Goal: Task Accomplishment & Management: Manage account settings

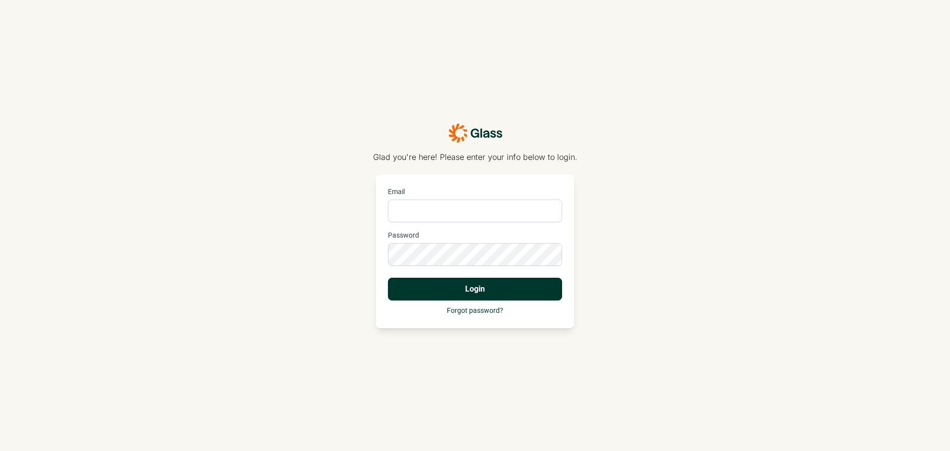
type input "[PERSON_NAME][EMAIL_ADDRESS][PERSON_NAME][DOMAIN_NAME]"
click at [502, 283] on button "Login" at bounding box center [475, 289] width 174 height 23
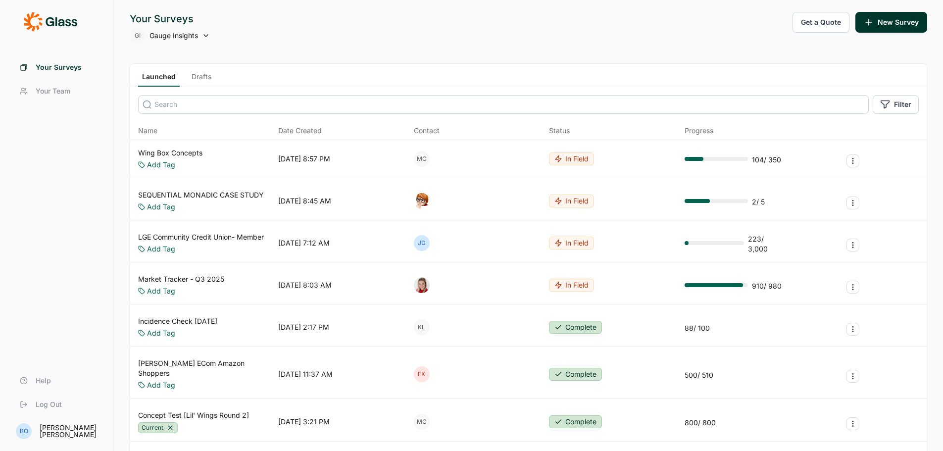
click at [202, 101] on input at bounding box center [503, 104] width 731 height 19
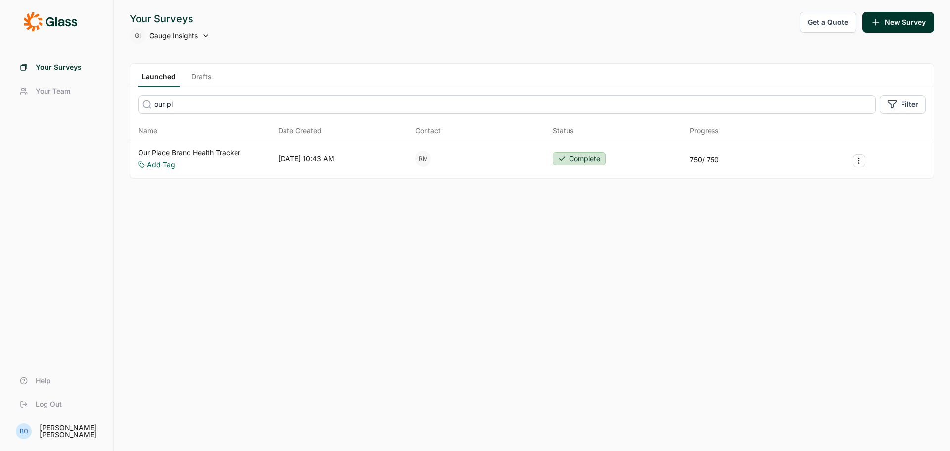
type input "our pl"
click at [212, 150] on link "Our Place Brand Health Tracker" at bounding box center [189, 153] width 102 height 10
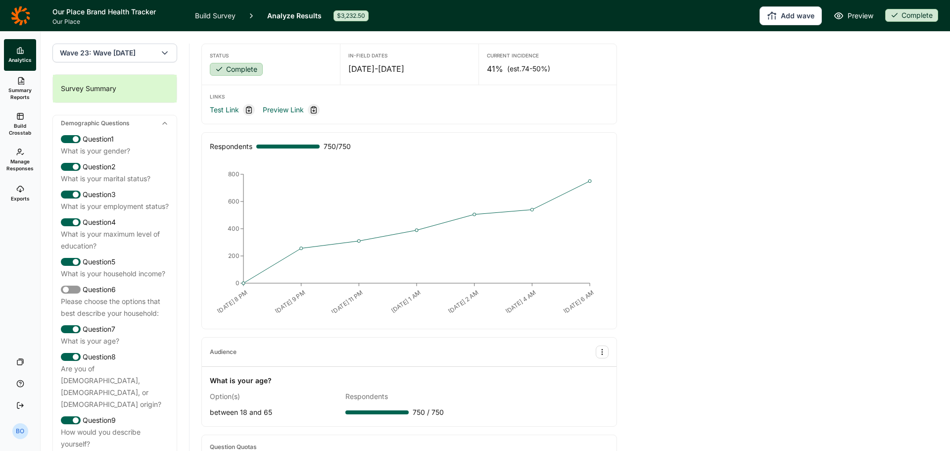
click at [21, 117] on icon at bounding box center [20, 116] width 8 height 8
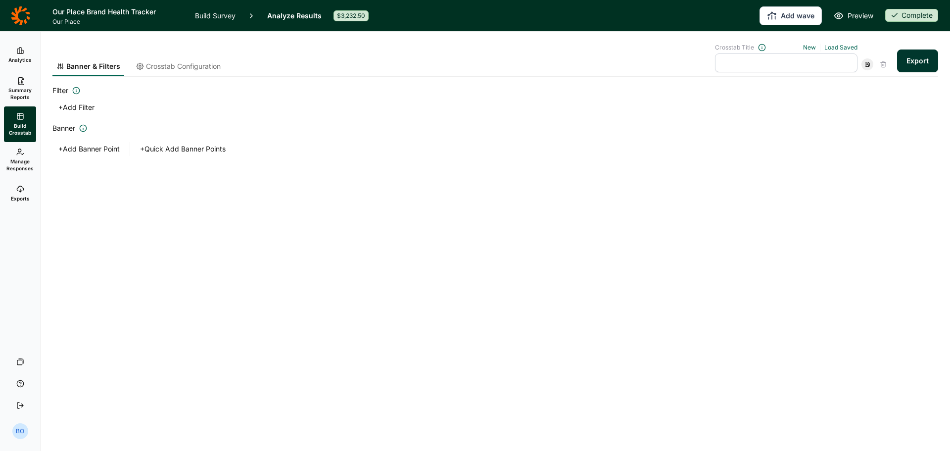
click at [18, 89] on span "Summary Reports" at bounding box center [20, 94] width 24 height 14
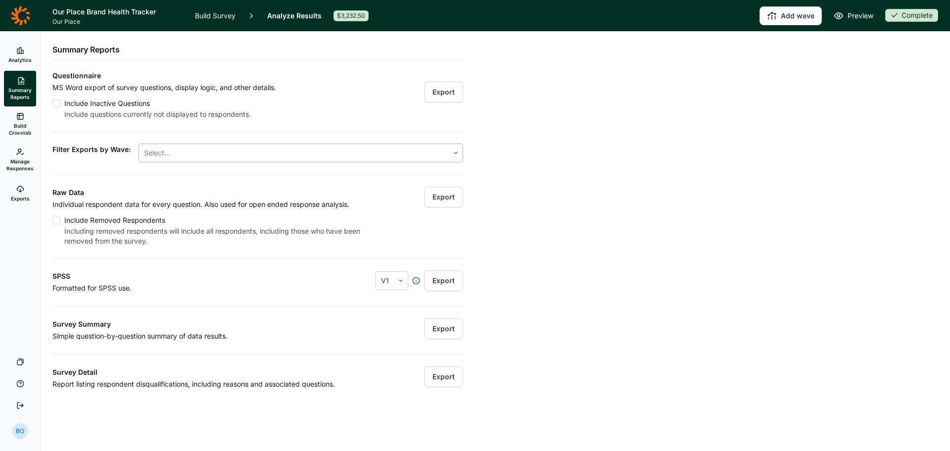
click at [282, 149] on div at bounding box center [294, 153] width 300 height 14
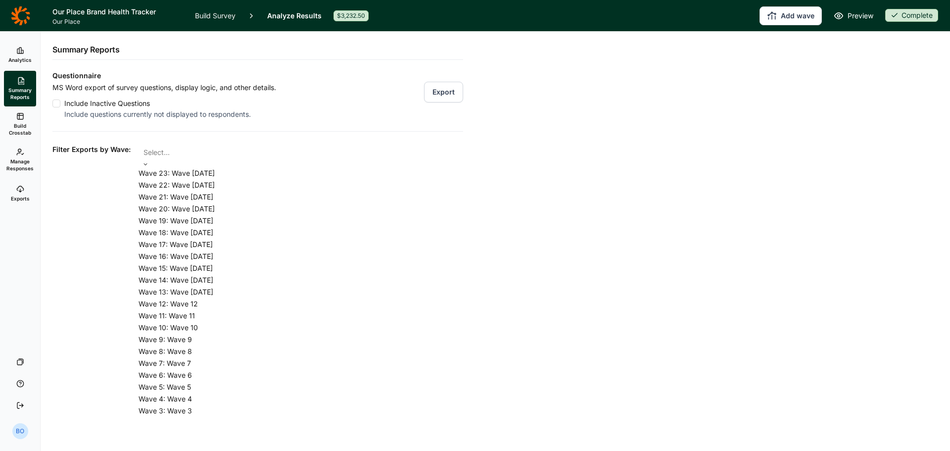
click at [274, 178] on div "Wave 23: Wave [DATE]" at bounding box center [301, 173] width 325 height 12
click at [116, 173] on div "Questionnaire MS Word export of survey questions, display logic, and other deta…" at bounding box center [257, 372] width 411 height 604
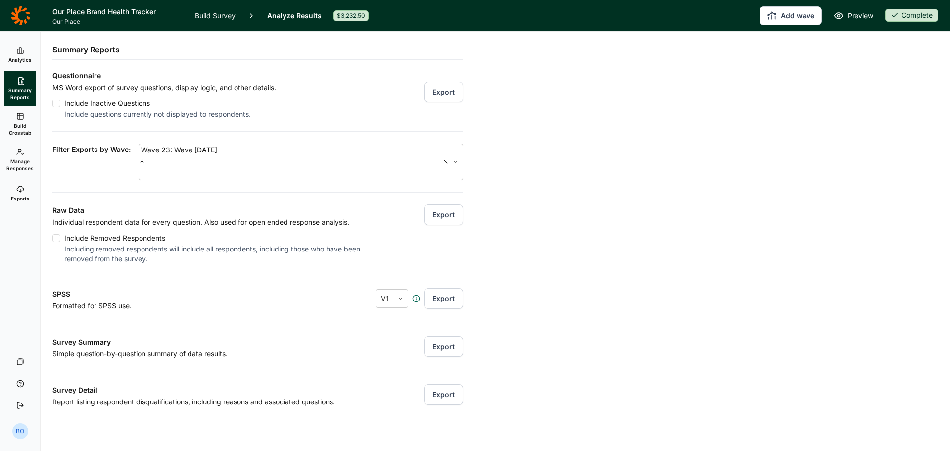
click at [439, 204] on button "Export" at bounding box center [443, 214] width 39 height 21
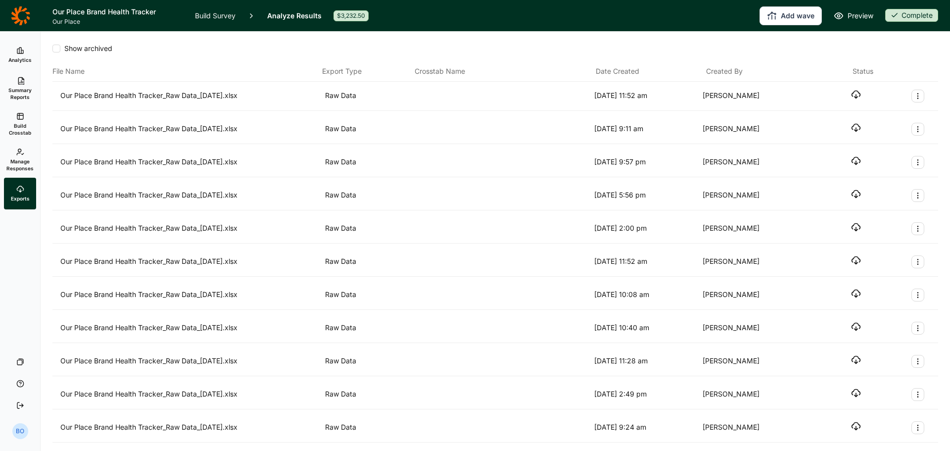
click at [852, 97] on use "button" at bounding box center [856, 94] width 8 height 7
click at [22, 155] on icon at bounding box center [20, 152] width 8 height 8
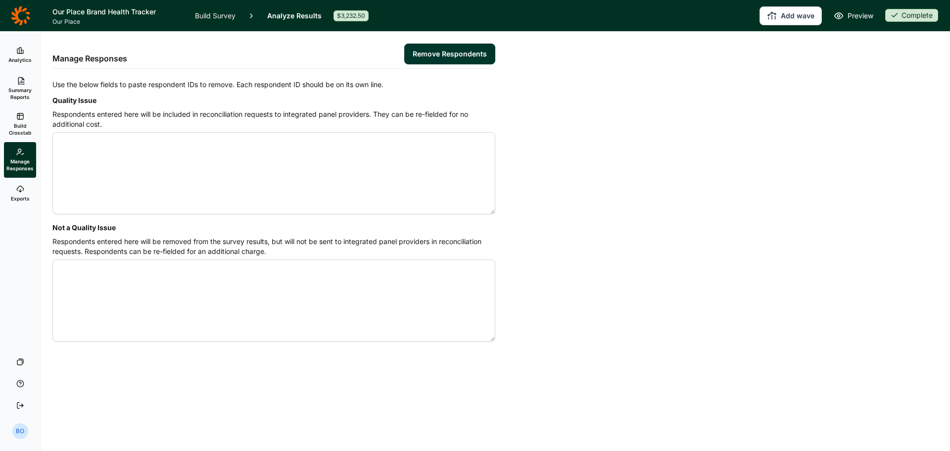
click at [246, 171] on textarea "Quality Issue" at bounding box center [273, 173] width 443 height 82
type textarea "4572157 4578294 4579805 4579476 4580346 4579874 4580081 4581087 4580193 4569846…"
click at [453, 53] on button "Remove Respondents" at bounding box center [449, 54] width 91 height 21
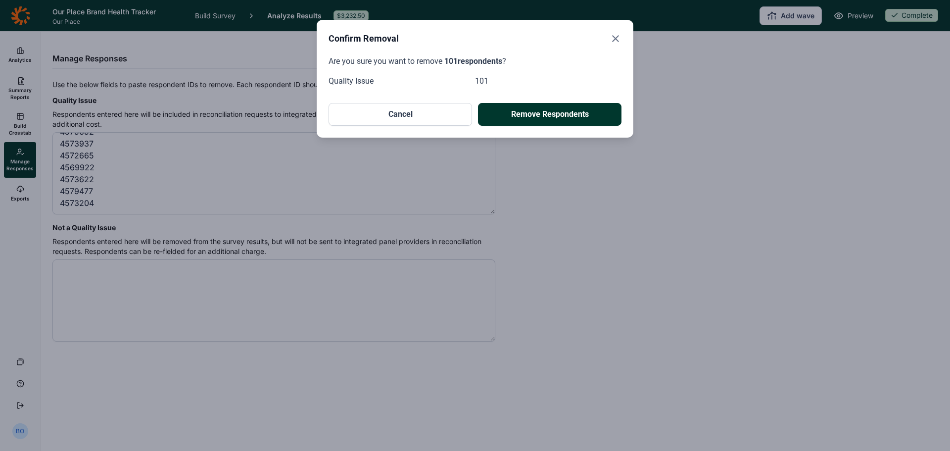
click at [519, 112] on button "Remove Respondents" at bounding box center [550, 114] width 144 height 23
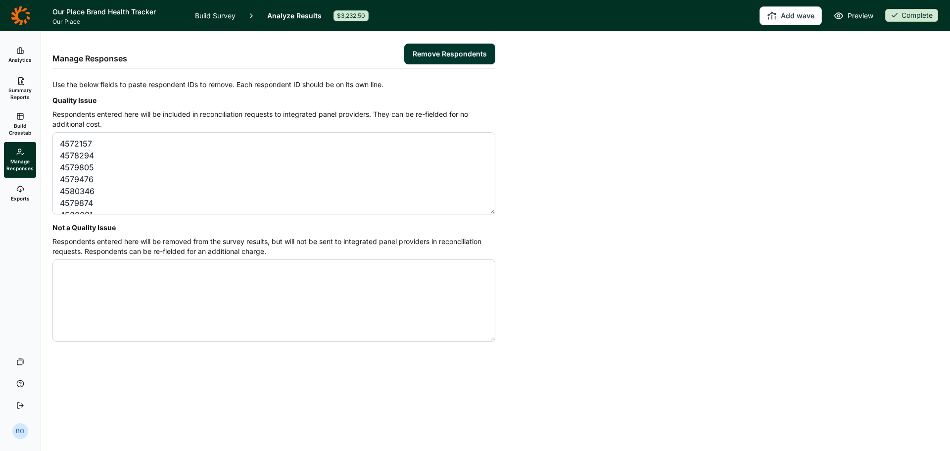
click at [916, 17] on div "Complete" at bounding box center [912, 15] width 53 height 13
click at [836, 49] on button "Draft" at bounding box center [879, 52] width 112 height 22
click at [226, 8] on link "Build Survey" at bounding box center [215, 15] width 41 height 31
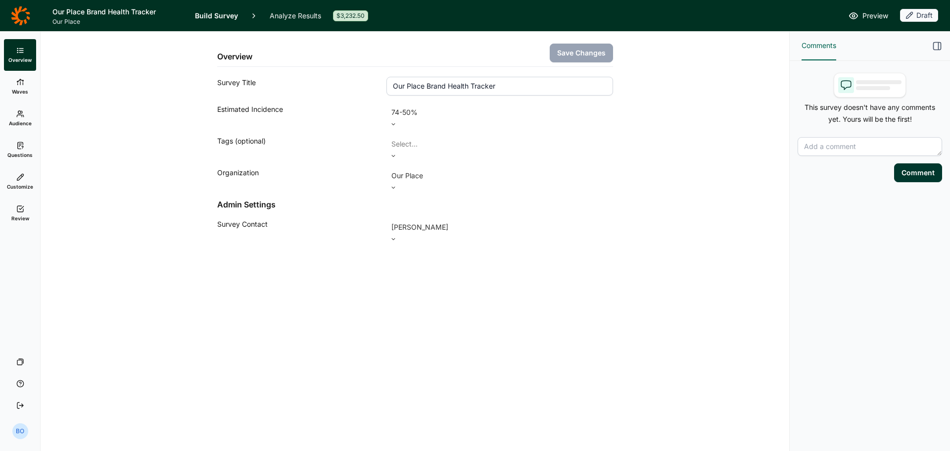
click at [26, 209] on link "Review" at bounding box center [20, 214] width 32 height 32
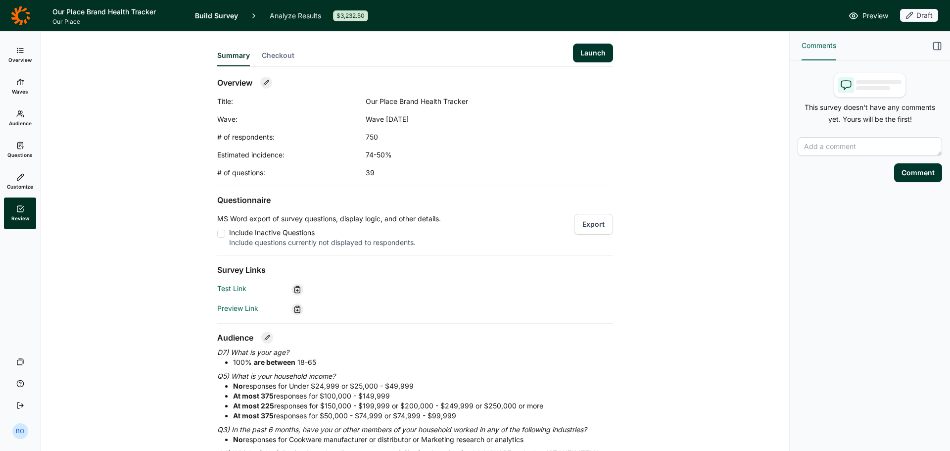
click at [279, 9] on link "Analyze Results" at bounding box center [295, 15] width 51 height 31
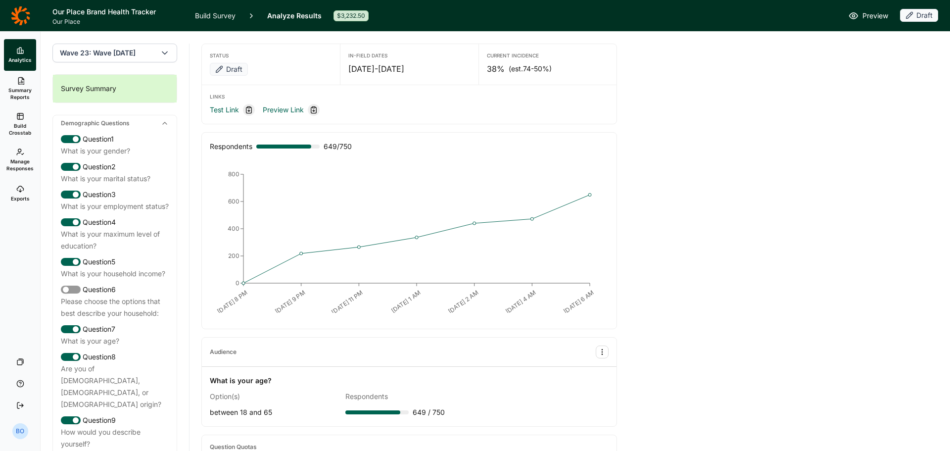
click at [216, 15] on link "Build Survey" at bounding box center [215, 15] width 41 height 31
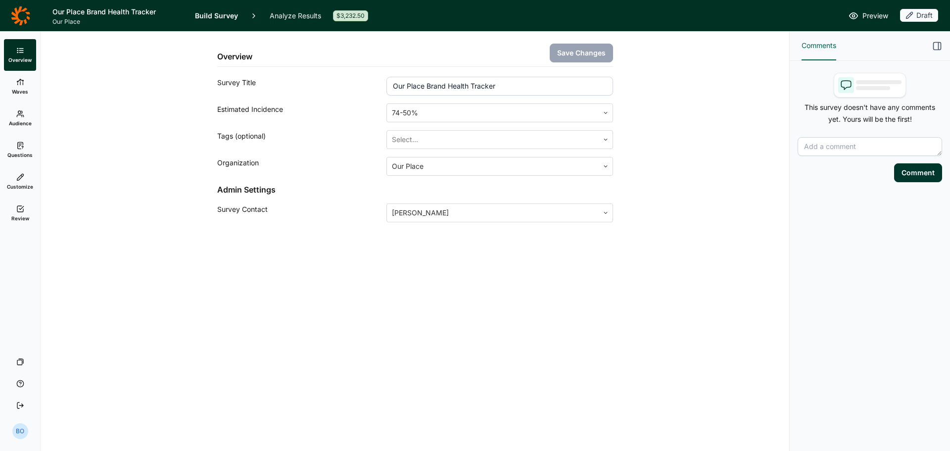
click at [16, 208] on link "Review" at bounding box center [20, 214] width 32 height 32
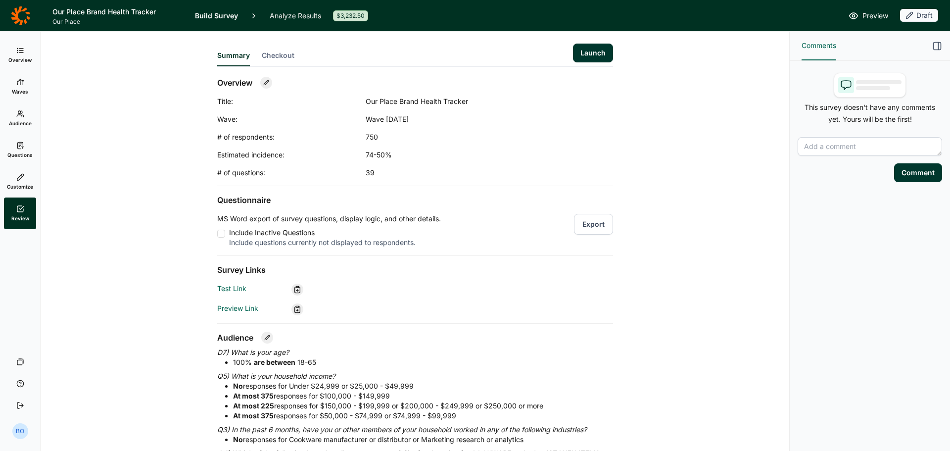
click at [600, 54] on button "Launch" at bounding box center [593, 53] width 40 height 19
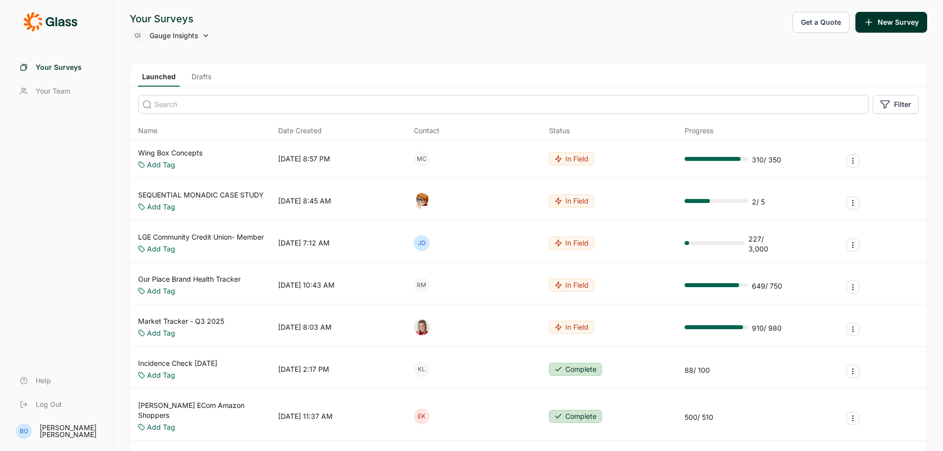
click at [202, 32] on icon at bounding box center [206, 36] width 8 height 8
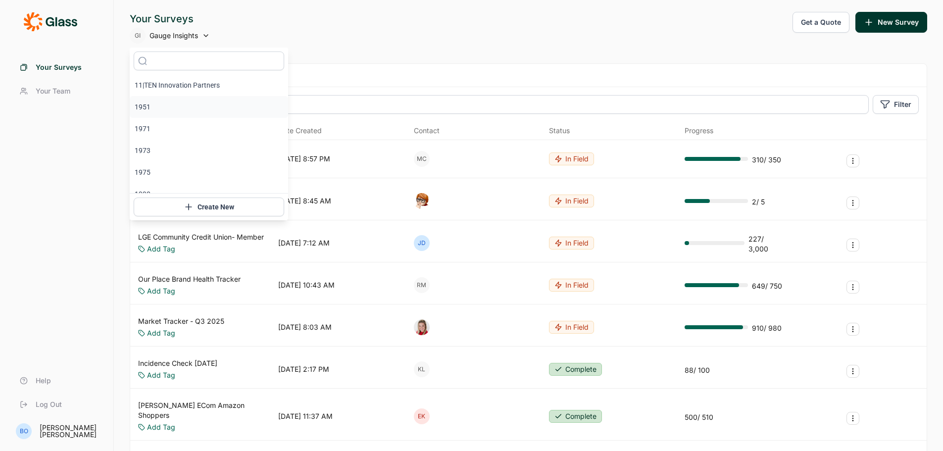
click at [200, 106] on li "1951" at bounding box center [209, 107] width 158 height 22
